Goal: Information Seeking & Learning: Learn about a topic

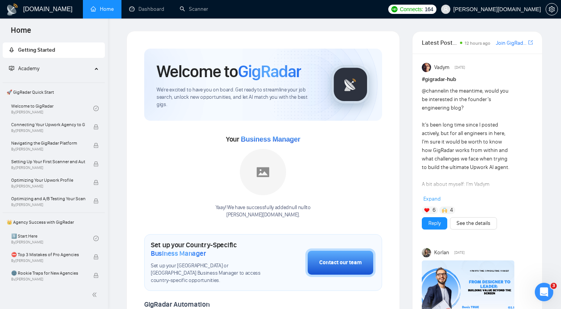
click at [528, 9] on span "[PERSON_NAME][DOMAIN_NAME]" at bounding box center [497, 9] width 88 height 0
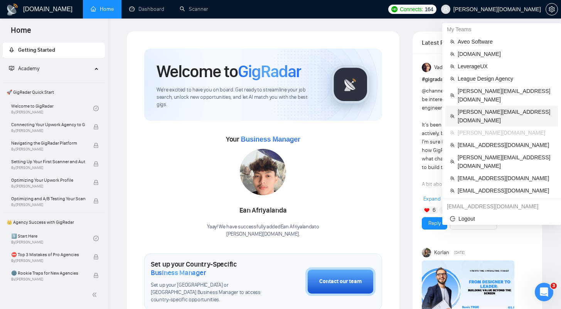
click at [487, 108] on span "[PERSON_NAME][EMAIL_ADDRESS][DOMAIN_NAME]" at bounding box center [506, 116] width 96 height 17
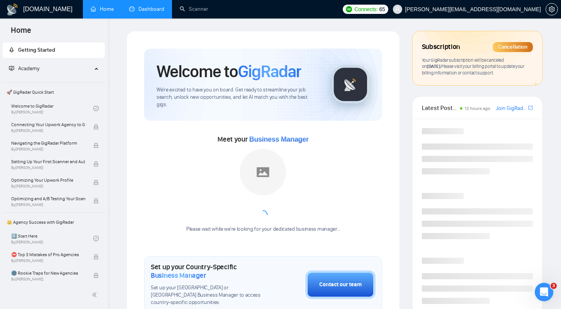
click at [145, 12] on link "Dashboard" at bounding box center [146, 9] width 35 height 7
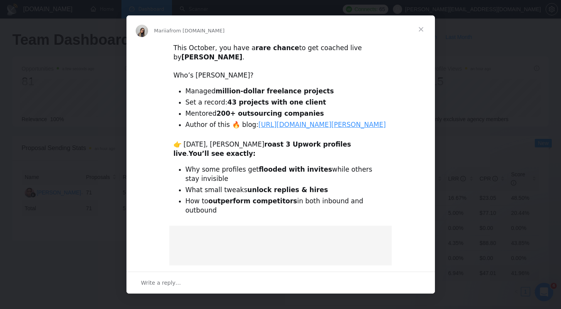
click at [419, 30] on span "Close" at bounding box center [421, 29] width 28 height 28
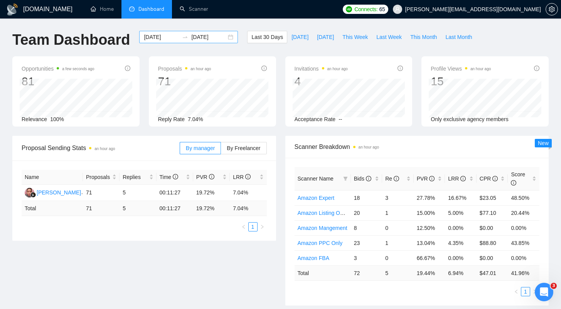
click at [159, 37] on input "[DATE]" at bounding box center [161, 37] width 35 height 8
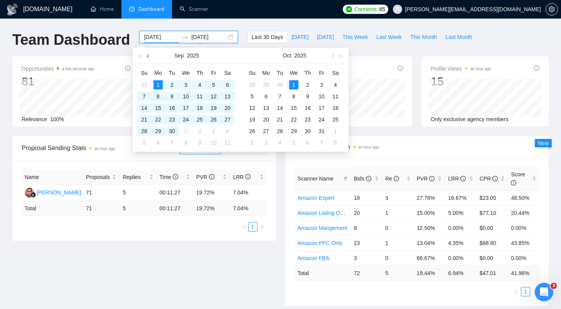
click at [148, 57] on span "button" at bounding box center [149, 56] width 4 height 4
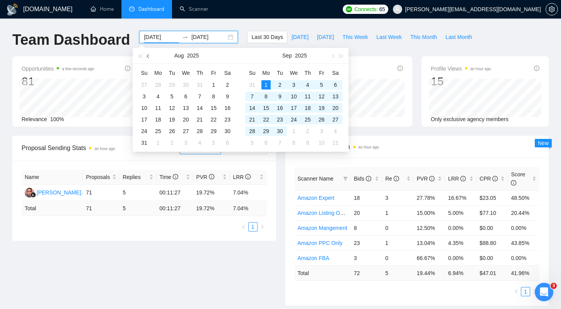
click at [148, 57] on span "button" at bounding box center [149, 56] width 4 height 4
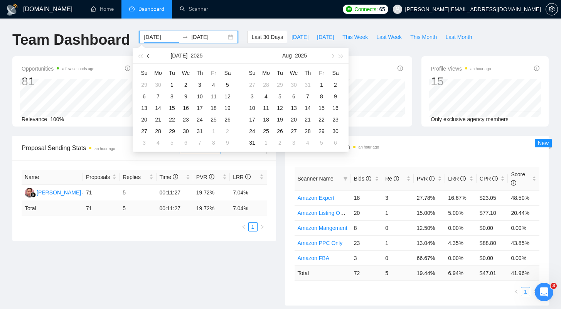
click at [148, 57] on span "button" at bounding box center [149, 56] width 4 height 4
type input "2025-06-01"
click at [148, 84] on div "1" at bounding box center [144, 84] width 9 height 9
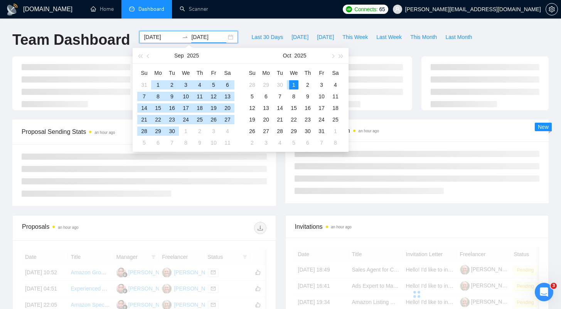
type input "[DATE]"
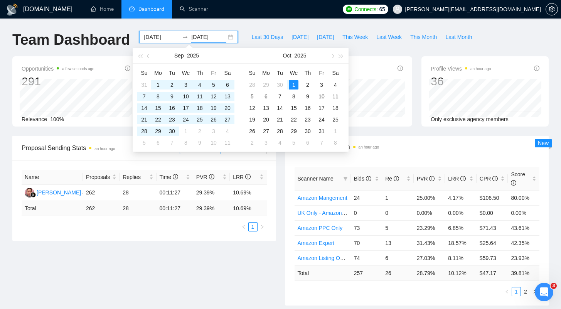
click at [260, 13] on ul "Home Dashboard Scanner" at bounding box center [209, 9] width 259 height 19
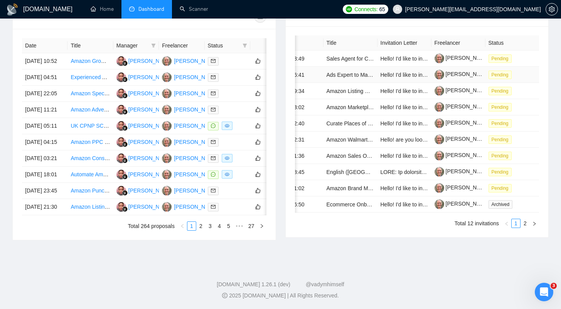
scroll to position [390, 0]
click at [524, 227] on link "2" at bounding box center [525, 223] width 8 height 8
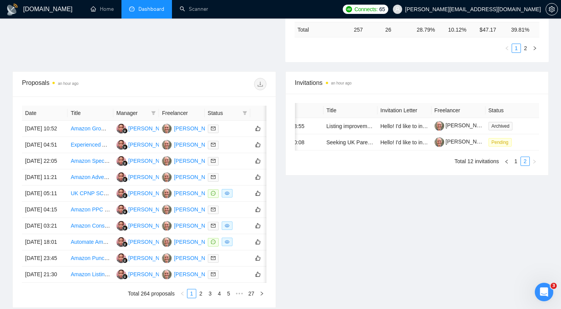
scroll to position [0, 0]
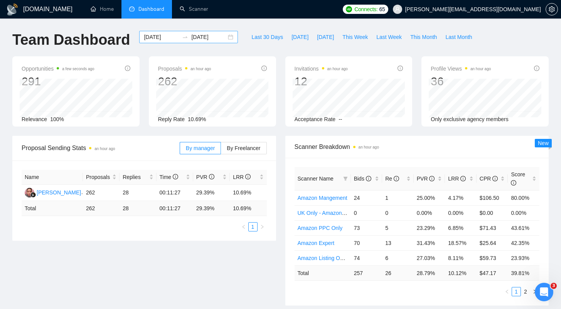
click at [153, 41] on input "2025-06-01" at bounding box center [161, 37] width 35 height 8
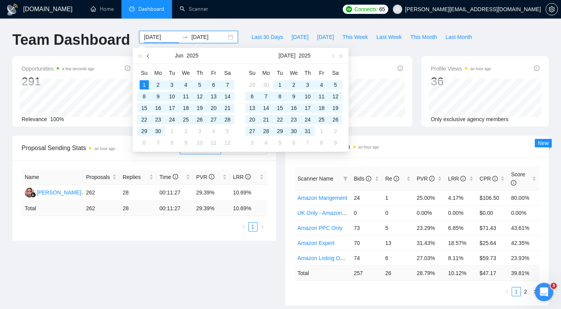
click at [148, 56] on span "button" at bounding box center [149, 56] width 4 height 4
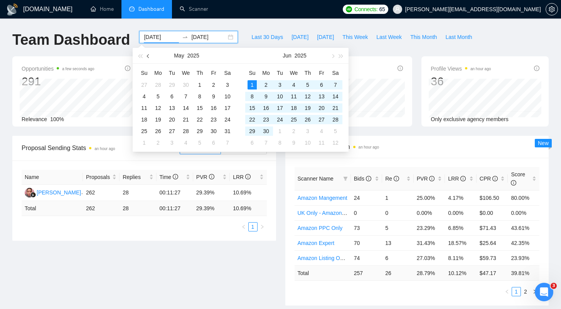
click at [148, 56] on span "button" at bounding box center [149, 56] width 4 height 4
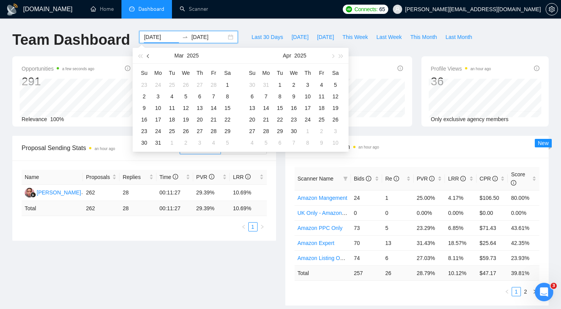
click at [148, 56] on span "button" at bounding box center [149, 56] width 4 height 4
type input "2025-01-01"
click at [184, 86] on div "1" at bounding box center [185, 84] width 9 height 9
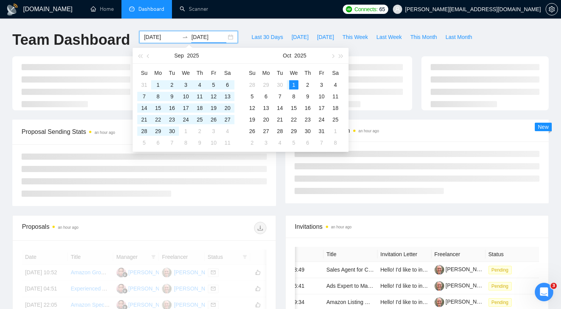
click at [256, 14] on ul "Home Dashboard Scanner" at bounding box center [209, 9] width 259 height 19
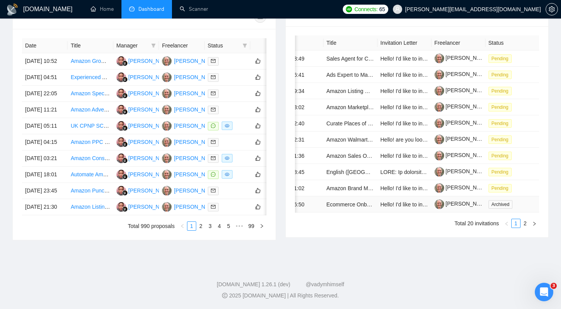
scroll to position [390, 0]
click at [525, 221] on link "2" at bounding box center [525, 223] width 8 height 8
click at [517, 227] on link "1" at bounding box center [516, 223] width 8 height 8
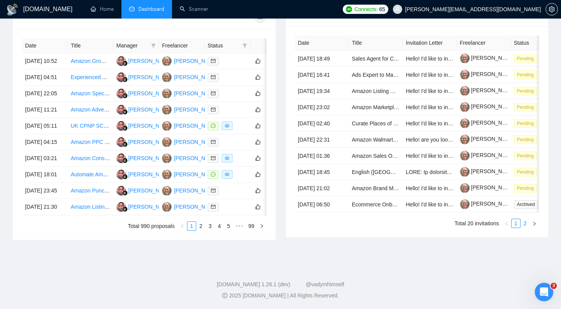
click at [525, 224] on link "2" at bounding box center [525, 223] width 8 height 8
click at [515, 227] on link "1" at bounding box center [516, 223] width 8 height 8
click at [530, 209] on span "Archived" at bounding box center [526, 204] width 24 height 8
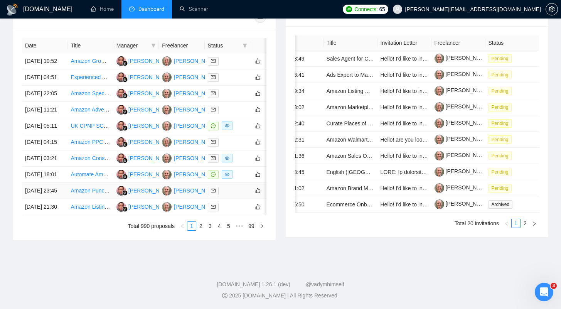
scroll to position [0, 20]
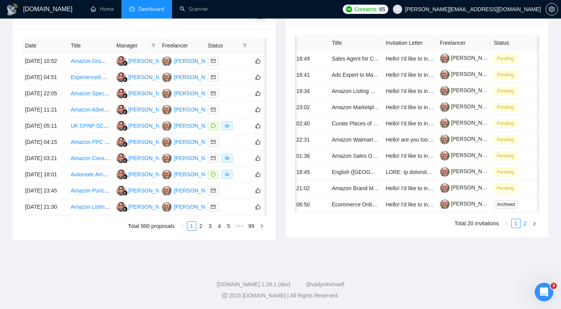
click at [525, 227] on link "2" at bounding box center [525, 223] width 8 height 8
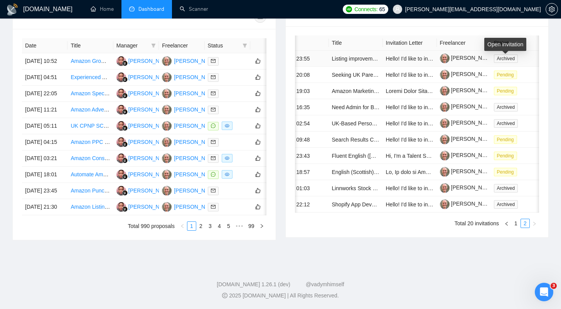
click at [503, 54] on span "Archived" at bounding box center [506, 58] width 24 height 8
click at [517, 227] on link "1" at bounding box center [516, 223] width 8 height 8
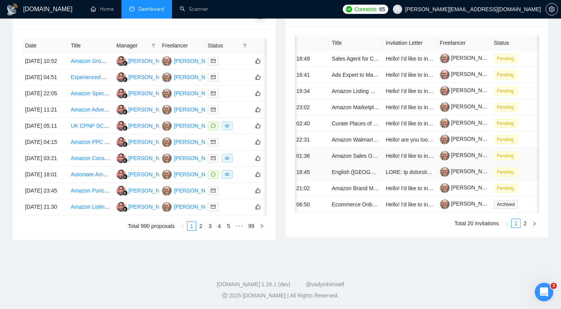
scroll to position [319, 0]
click at [508, 209] on span "Archived" at bounding box center [506, 204] width 24 height 8
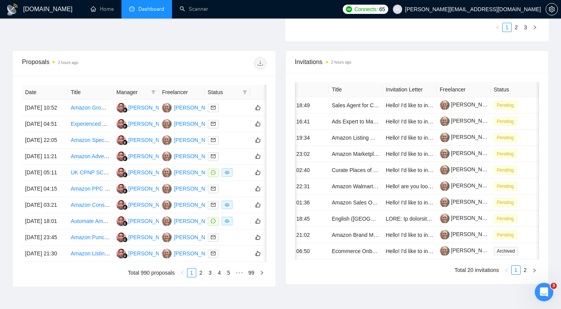
scroll to position [292, 0]
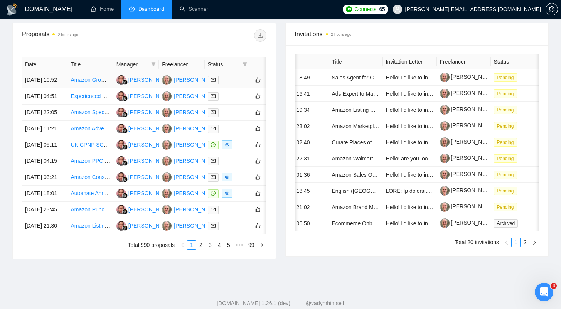
click at [229, 84] on div at bounding box center [227, 80] width 39 height 9
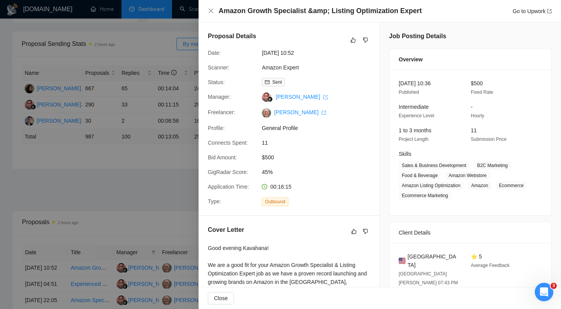
scroll to position [0, 0]
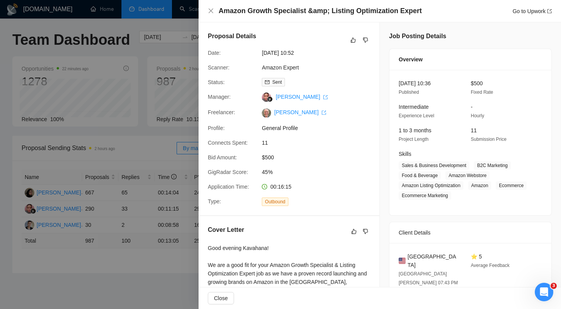
click at [155, 148] on div at bounding box center [280, 154] width 561 height 309
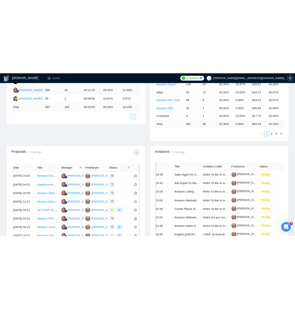
scroll to position [0, 19]
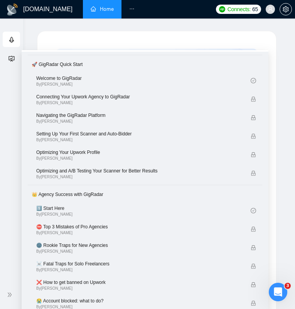
click at [131, 8] on icon "ellipsis" at bounding box center [131, 8] width 5 height 5
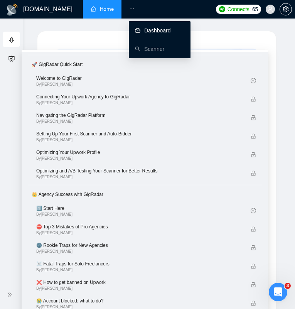
click at [158, 34] on link "Dashboard" at bounding box center [153, 30] width 36 height 6
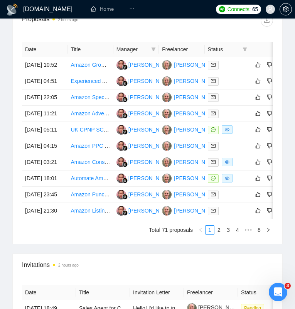
scroll to position [0, 19]
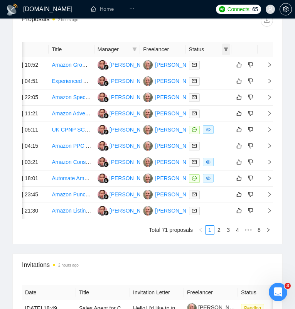
click at [226, 49] on icon "filter" at bounding box center [226, 49] width 4 height 4
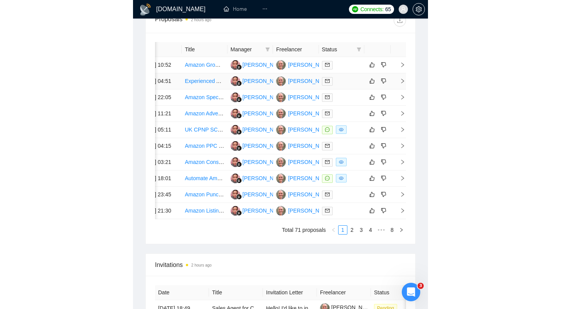
scroll to position [390, 0]
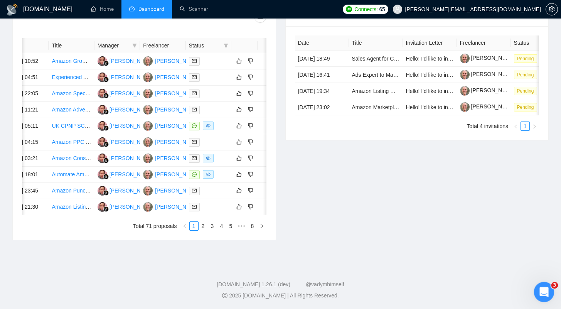
click at [300, 291] on icon "Open Intercom Messenger" at bounding box center [543, 291] width 13 height 13
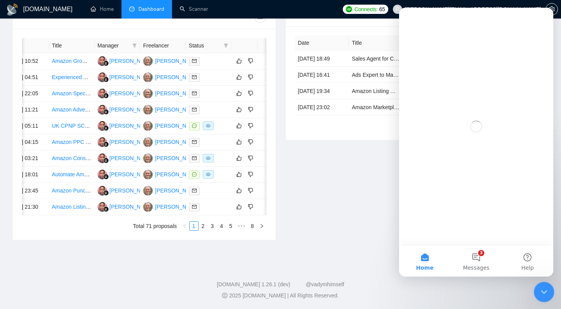
scroll to position [0, 0]
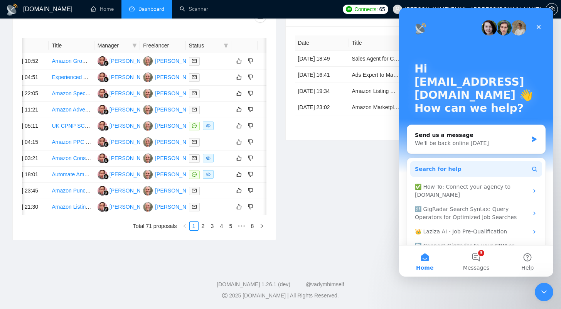
click at [300, 174] on button "Search for help" at bounding box center [476, 168] width 132 height 15
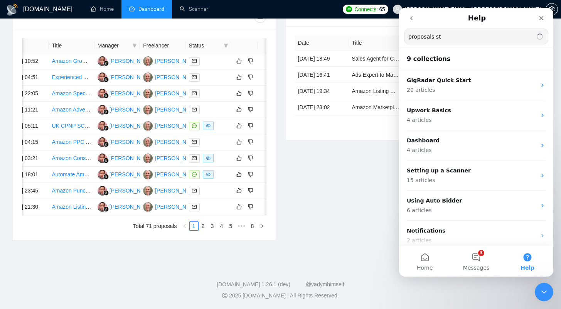
type input "proposals sta"
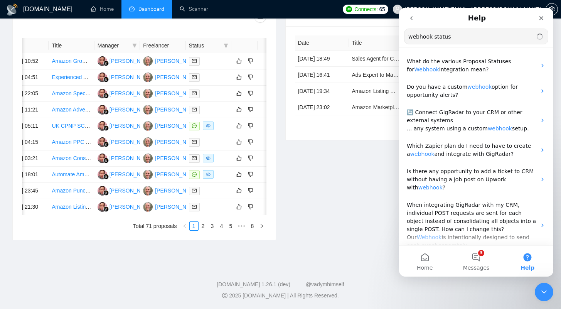
type input "webhook status"
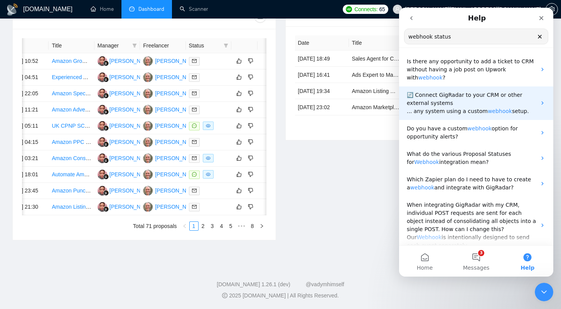
click at [300, 112] on span "webhook" at bounding box center [500, 111] width 24 height 6
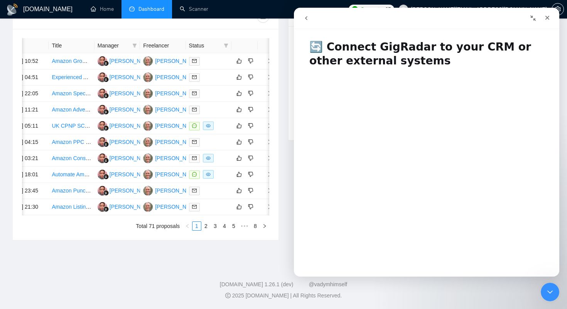
click at [300, 20] on icon "go back" at bounding box center [306, 18] width 6 height 6
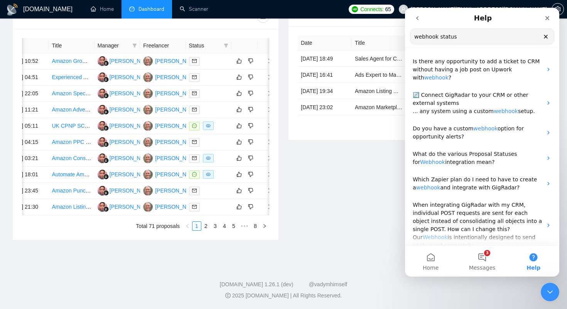
drag, startPoint x: 463, startPoint y: 35, endPoint x: 349, endPoint y: 27, distance: 115.2
click at [300, 27] on html "Help webhook status Search for help Is there any opportunity to add a ticket to…" at bounding box center [482, 142] width 154 height 269
type input "proposal status"
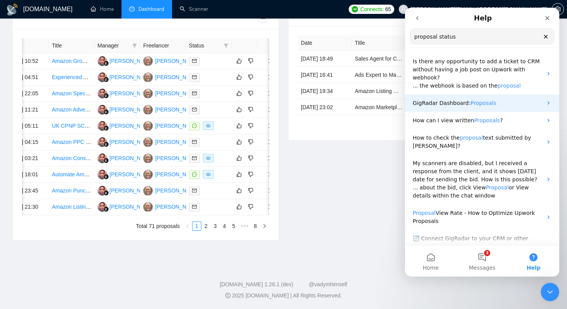
click at [300, 99] on div "GigRadar Dashboard: Proposals" at bounding box center [482, 102] width 154 height 17
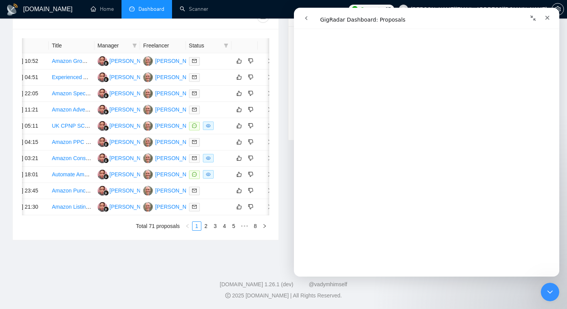
scroll to position [539, 0]
click at [300, 17] on icon "Close" at bounding box center [547, 18] width 4 height 4
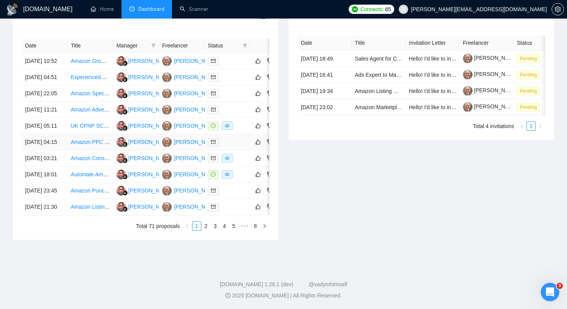
scroll to position [0, 23]
